Goal: Check status: Check status

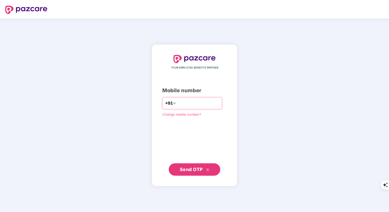
click at [181, 102] on input "number" at bounding box center [198, 103] width 42 height 8
type input "**********"
click at [187, 169] on span "Send OTP" at bounding box center [191, 169] width 23 height 5
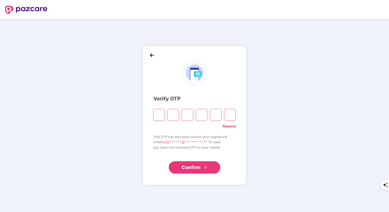
type input "*"
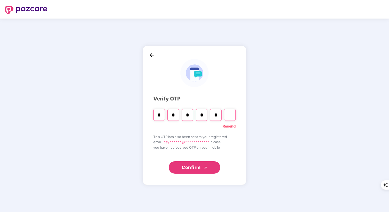
type input "*"
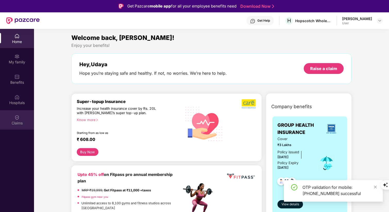
click at [17, 119] on img at bounding box center [16, 117] width 5 height 5
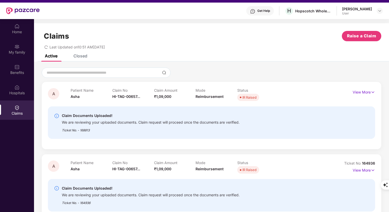
scroll to position [17, 0]
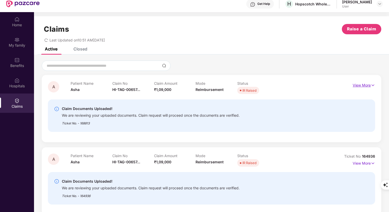
click at [374, 83] on img at bounding box center [373, 86] width 4 height 6
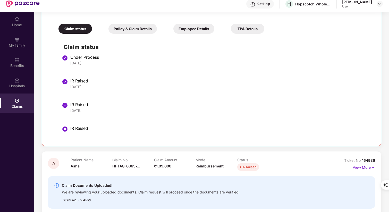
scroll to position [29, 0]
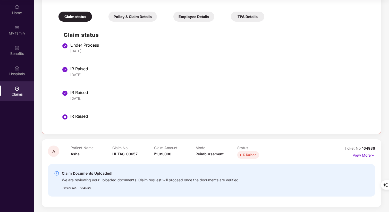
click at [373, 154] on img at bounding box center [373, 156] width 4 height 6
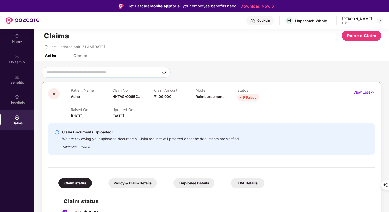
scroll to position [2, 0]
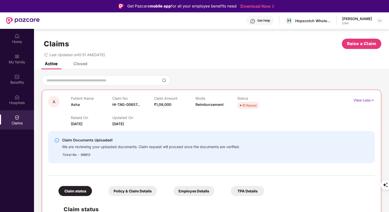
click at [140, 190] on div "Policy & Claim Details" at bounding box center [133, 191] width 48 height 10
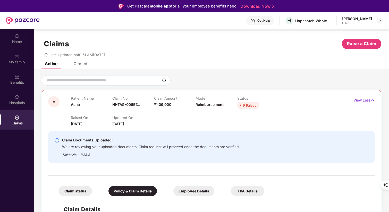
click at [185, 190] on div "Employee Details" at bounding box center [194, 191] width 41 height 10
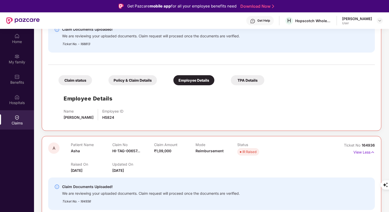
scroll to position [87, 0]
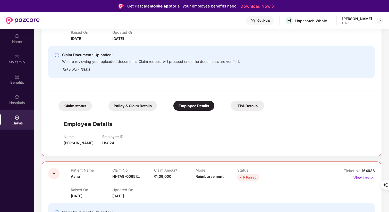
click at [138, 108] on div "Policy & Claim Details" at bounding box center [133, 106] width 48 height 10
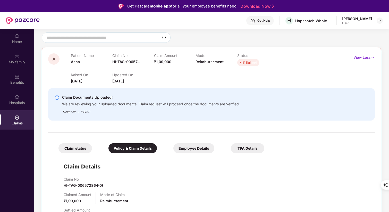
scroll to position [33, 0]
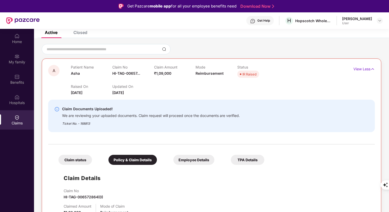
click at [201, 156] on div "Employee Details" at bounding box center [194, 160] width 41 height 10
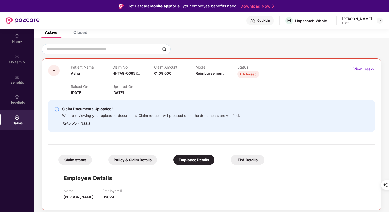
click at [245, 159] on div "TPA Details" at bounding box center [248, 160] width 34 height 10
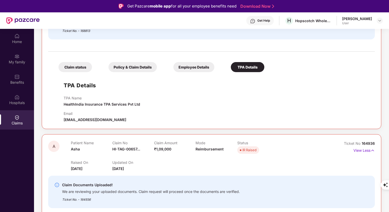
scroll to position [108, 0]
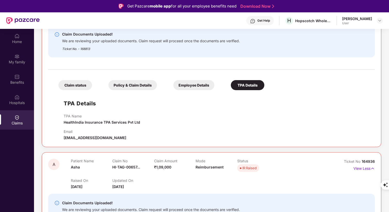
click at [74, 87] on div "Claim status" at bounding box center [76, 85] width 34 height 10
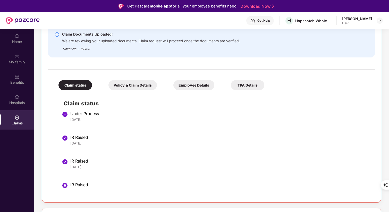
click at [168, 85] on div "Claim status Policy & Claim Details Employee Details TPA Details" at bounding box center [158, 82] width 211 height 15
